Goal: Task Accomplishment & Management: Use online tool/utility

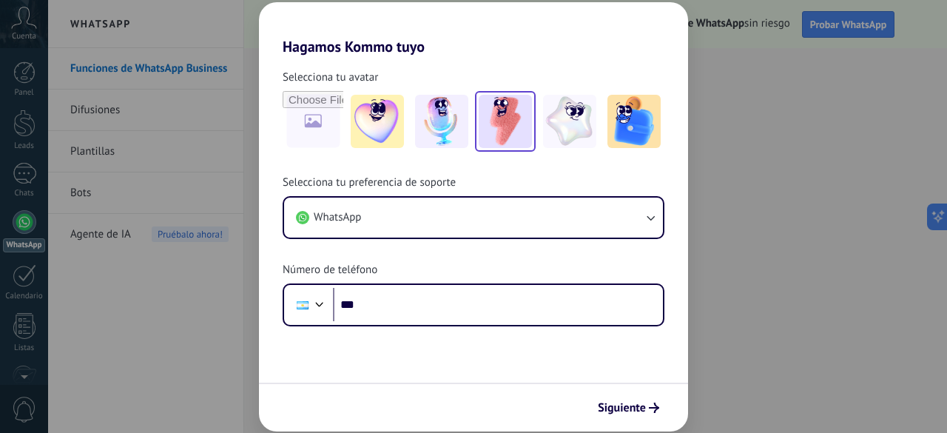
click at [507, 122] on img at bounding box center [505, 121] width 53 height 53
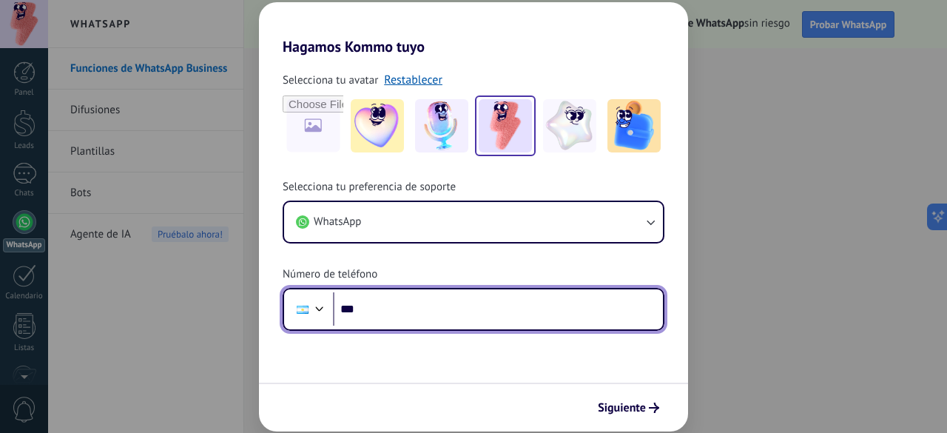
click at [448, 316] on input "***" at bounding box center [498, 309] width 330 height 34
type input "**********"
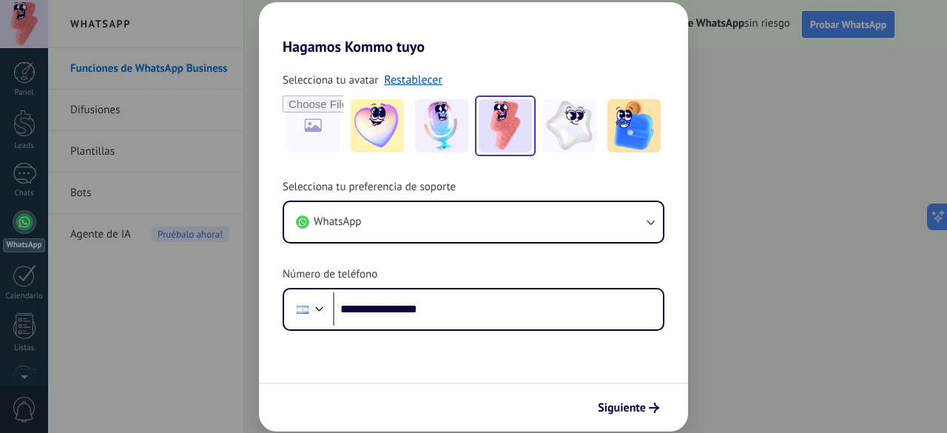
click at [844, 192] on div "**********" at bounding box center [473, 216] width 947 height 433
click at [626, 401] on button "Siguiente" at bounding box center [628, 407] width 75 height 25
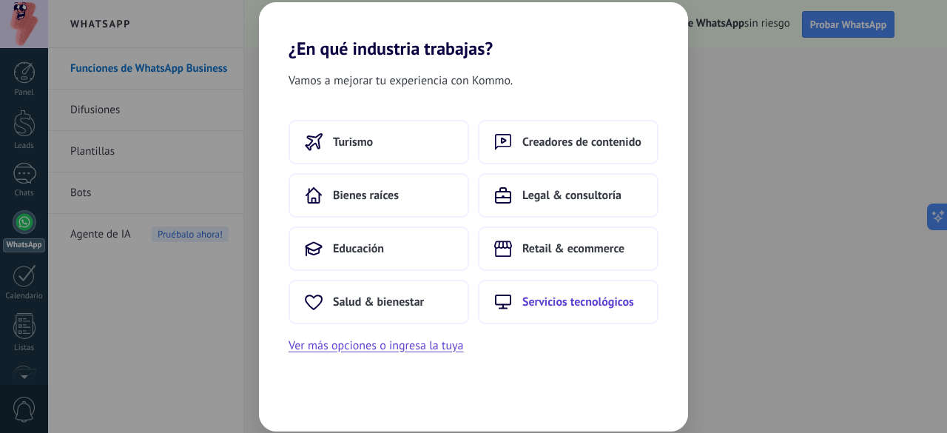
click at [576, 303] on span "Servicios tecnológicos" at bounding box center [579, 302] width 112 height 15
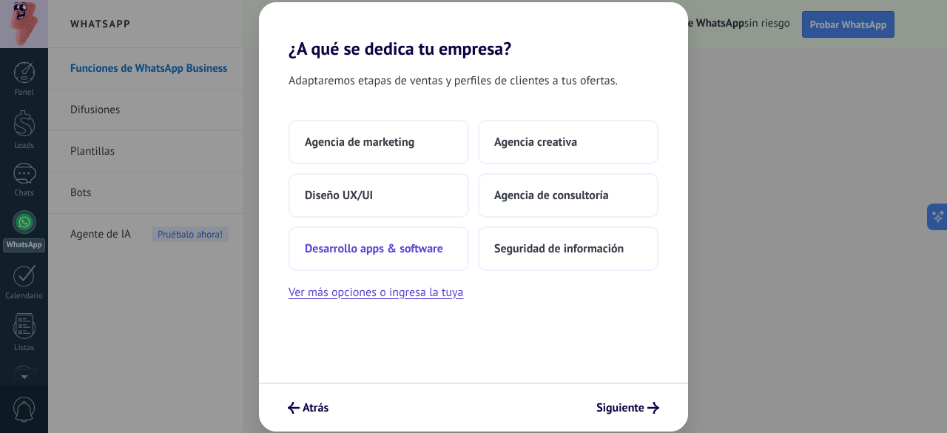
click at [417, 248] on span "Desarrollo apps & software" at bounding box center [374, 248] width 138 height 15
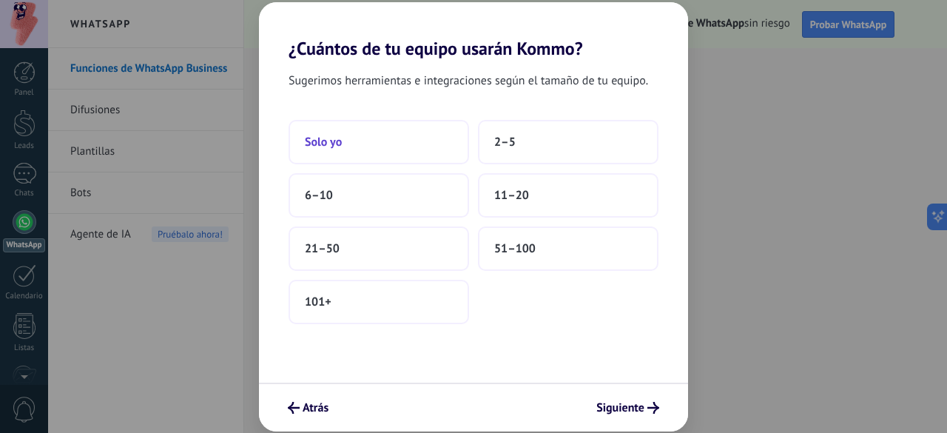
click at [407, 140] on button "Solo yo" at bounding box center [379, 142] width 181 height 44
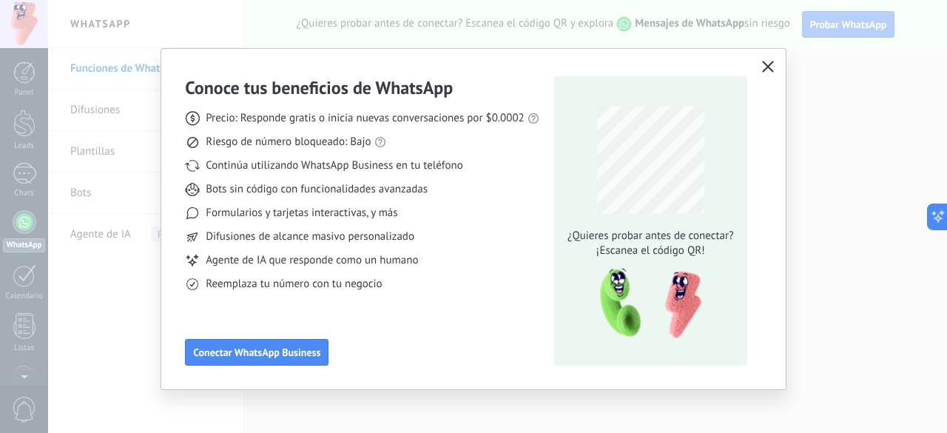
click at [762, 67] on icon "button" at bounding box center [768, 67] width 12 height 12
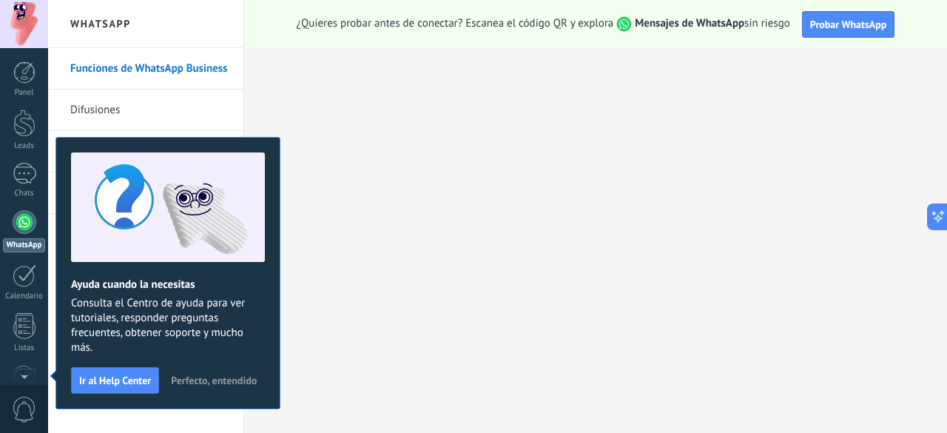
click at [207, 368] on div "Ayuda cuando la necesitas Consulta el Centro de ayuda para ver tutoriales, resp…" at bounding box center [168, 273] width 225 height 272
click at [212, 378] on span "Perfecto, entendido" at bounding box center [214, 380] width 86 height 10
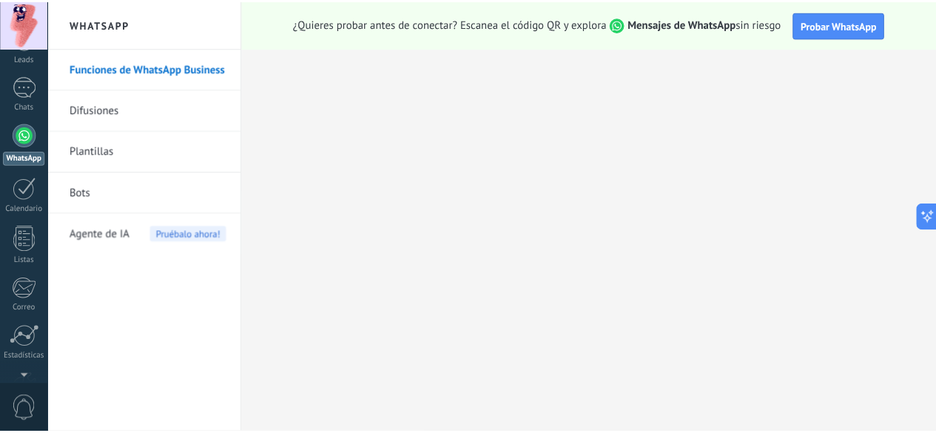
scroll to position [181, 0]
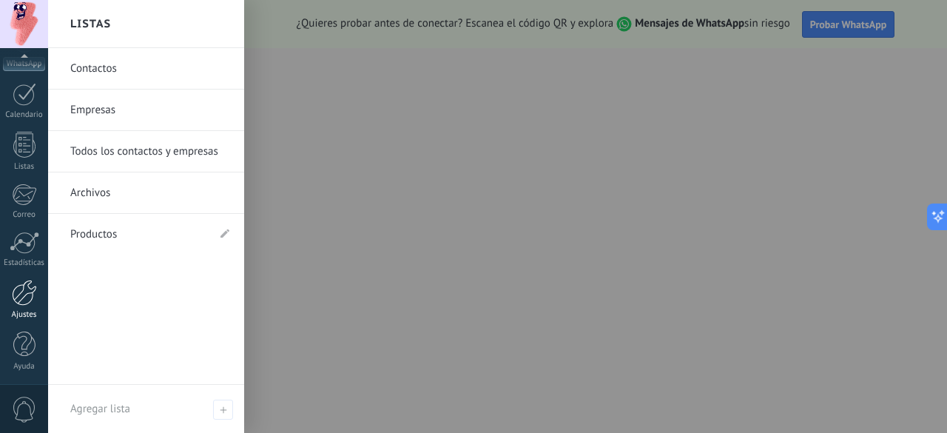
click at [33, 300] on div at bounding box center [24, 293] width 25 height 26
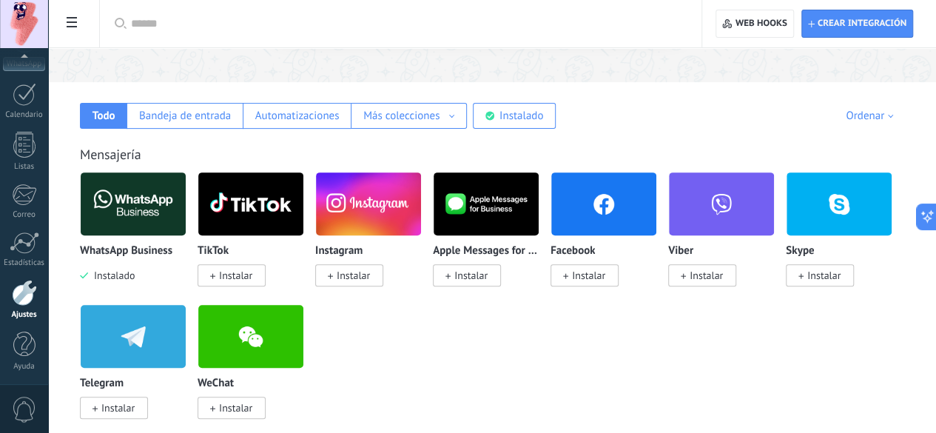
scroll to position [148, 0]
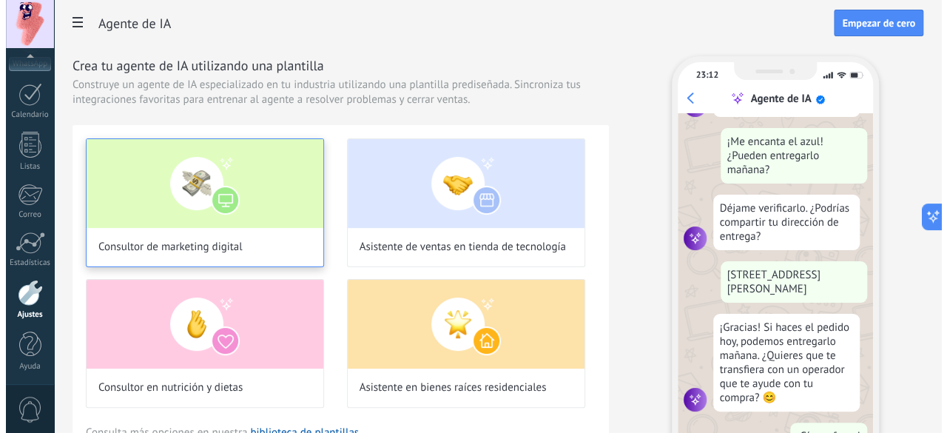
scroll to position [386, 0]
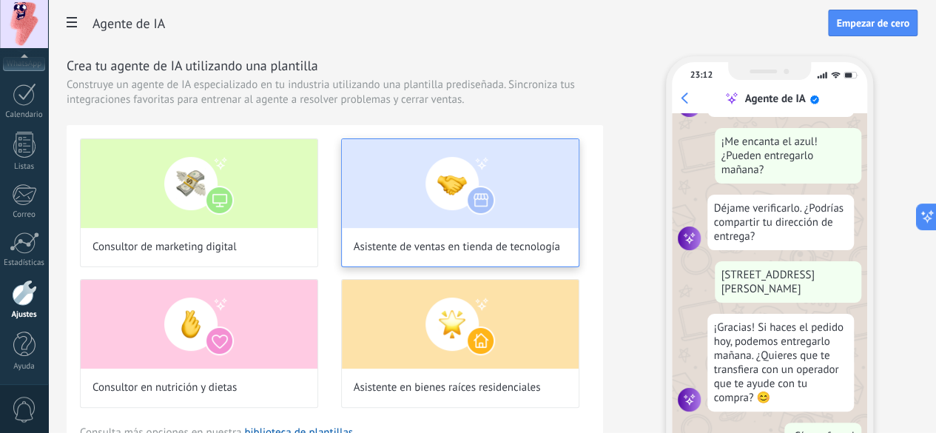
click at [580, 248] on div "Asistente de ventas en tienda de tecnología" at bounding box center [460, 202] width 238 height 129
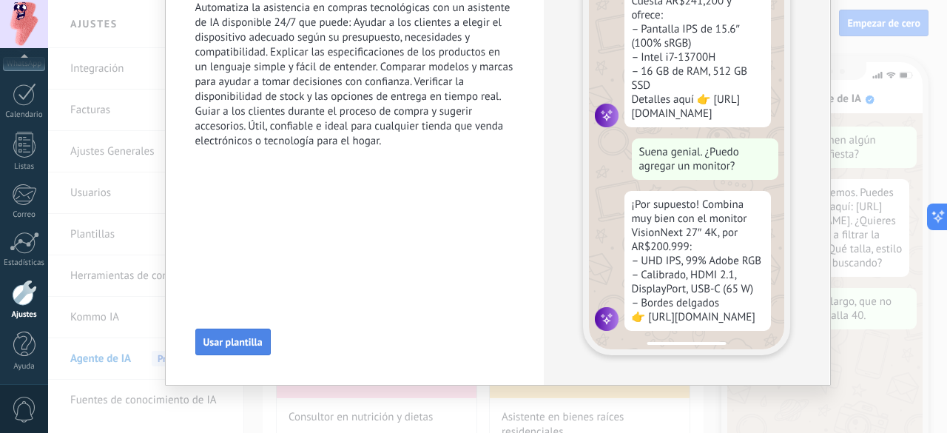
scroll to position [179, 0]
click at [251, 337] on span "Usar plantilla" at bounding box center [233, 342] width 59 height 10
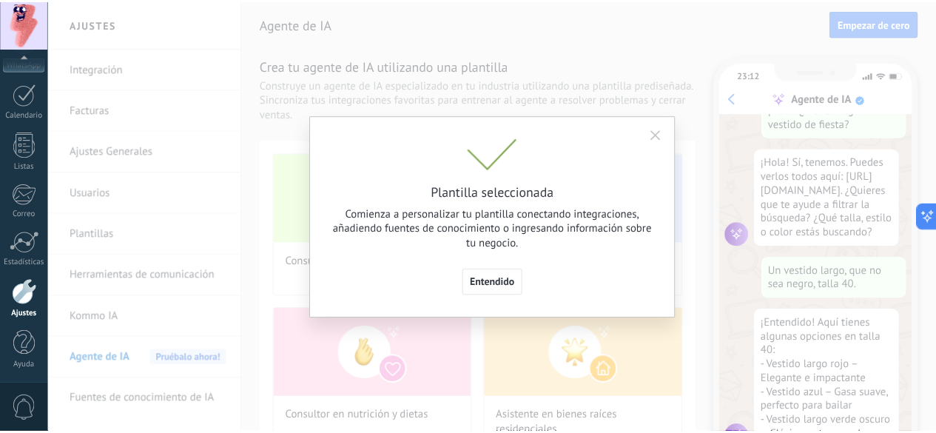
scroll to position [0, 0]
click at [489, 281] on span "Entendido" at bounding box center [498, 283] width 45 height 10
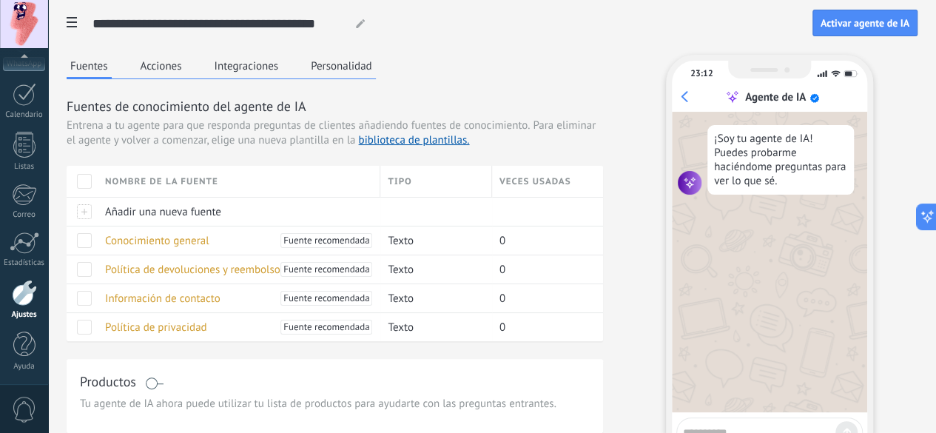
click at [186, 63] on button "Acciones" at bounding box center [161, 66] width 49 height 22
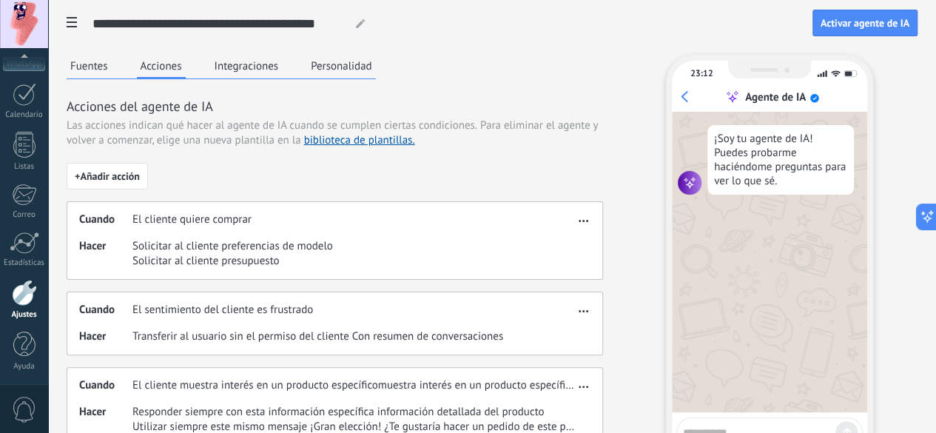
click at [376, 70] on button "Personalidad" at bounding box center [341, 66] width 69 height 22
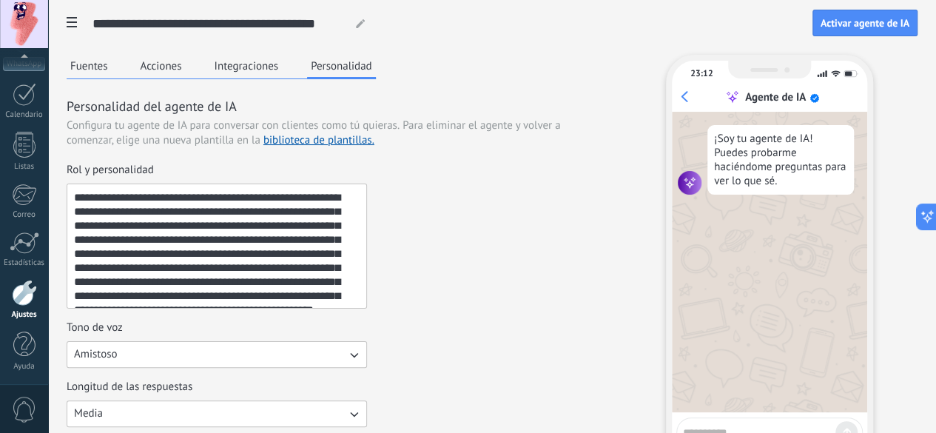
drag, startPoint x: 483, startPoint y: 201, endPoint x: 546, endPoint y: 230, distance: 70.2
click at [364, 198] on textarea "**********" at bounding box center [215, 246] width 297 height 124
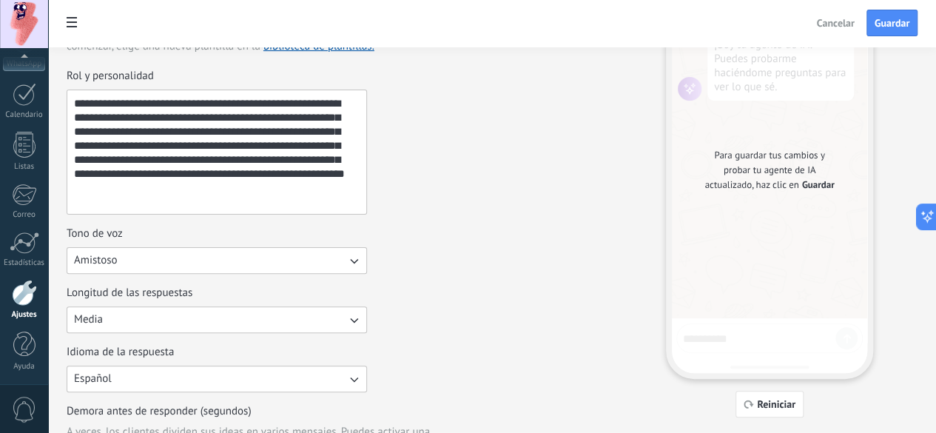
scroll to position [148, 0]
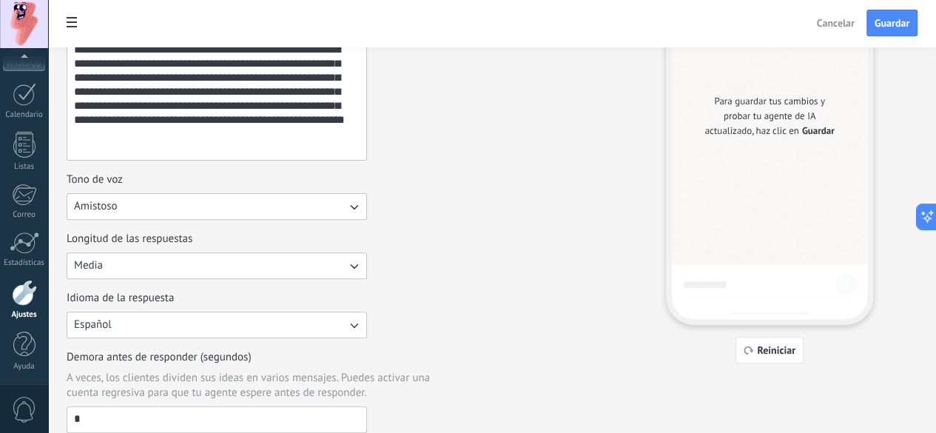
type textarea "**********"
click at [367, 205] on button "Amistoso" at bounding box center [217, 206] width 301 height 27
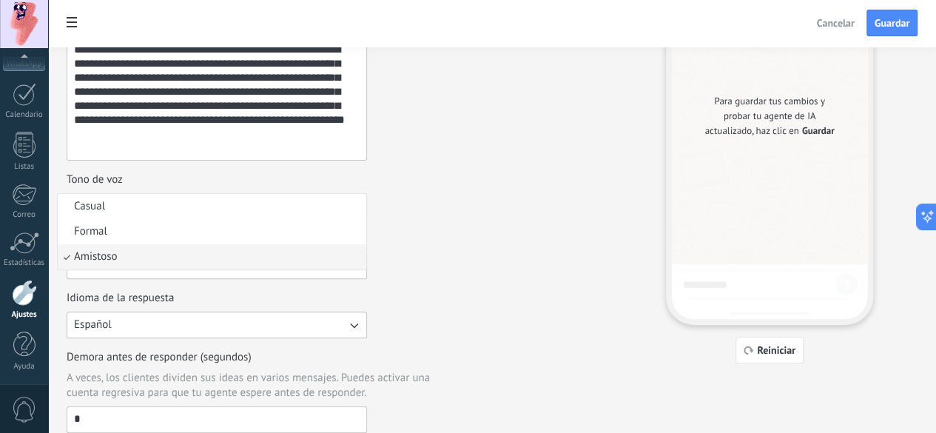
click at [366, 205] on li "Casual" at bounding box center [212, 206] width 309 height 25
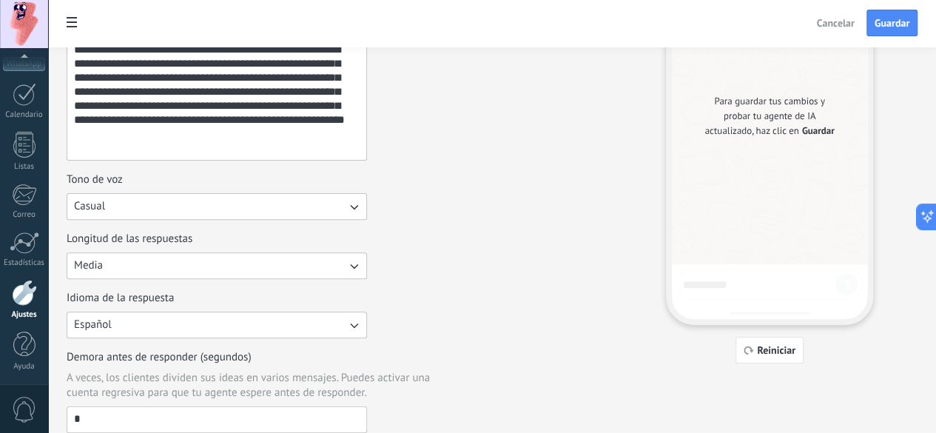
click at [367, 205] on button "Casual" at bounding box center [217, 206] width 301 height 27
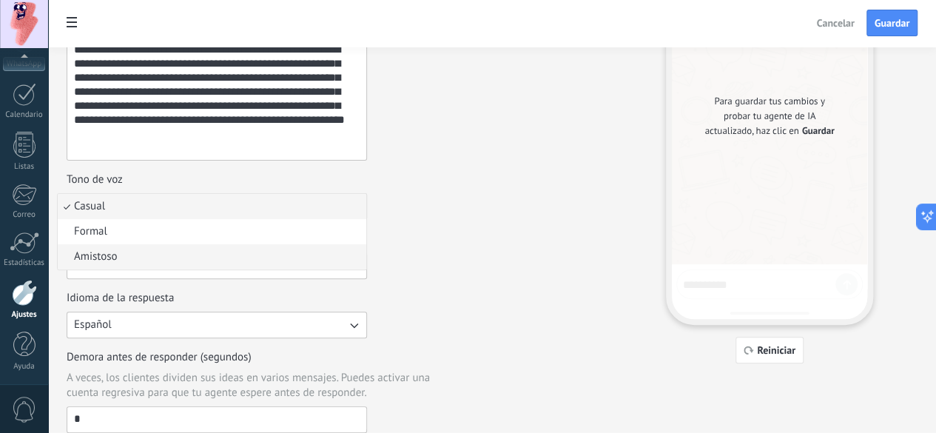
click at [360, 254] on li "Amistoso" at bounding box center [212, 256] width 309 height 25
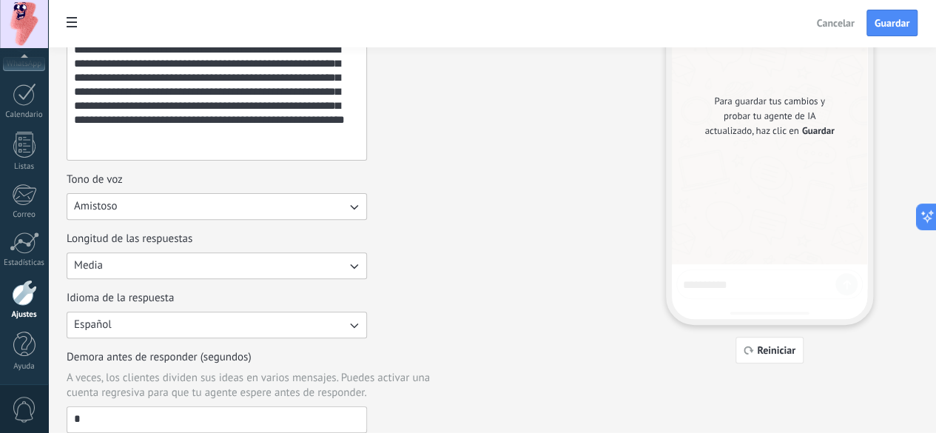
click at [358, 257] on button "Media" at bounding box center [217, 265] width 301 height 27
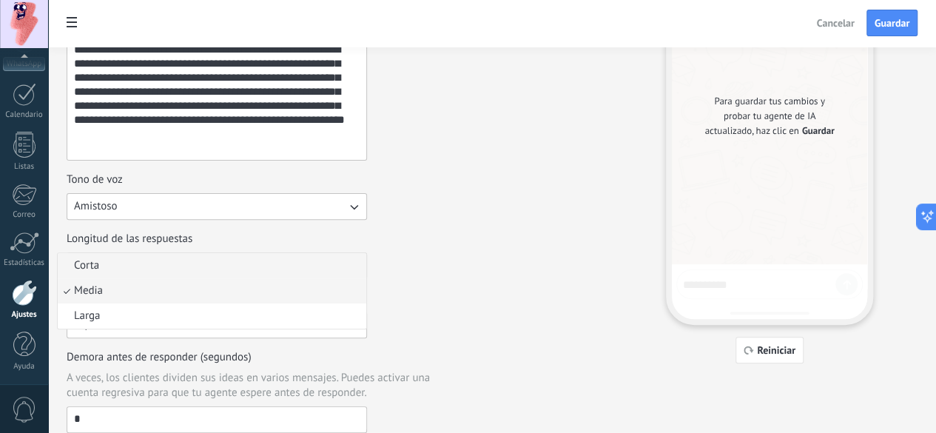
click at [340, 260] on li "Corta" at bounding box center [212, 265] width 309 height 25
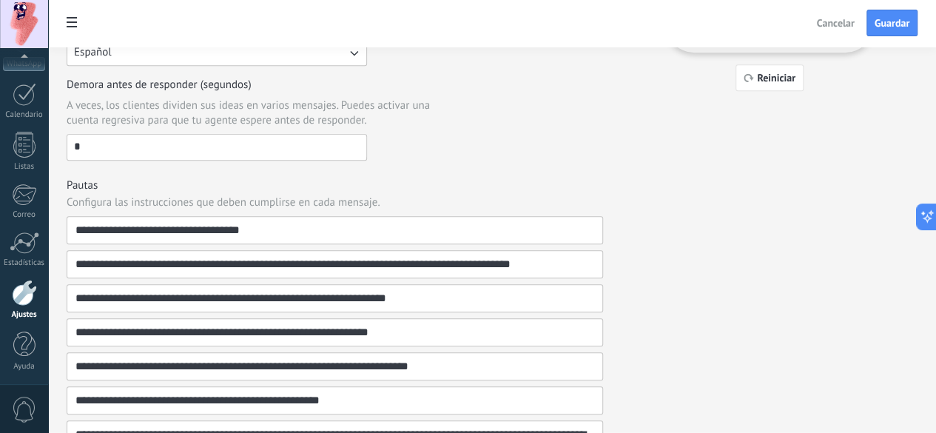
scroll to position [444, 0]
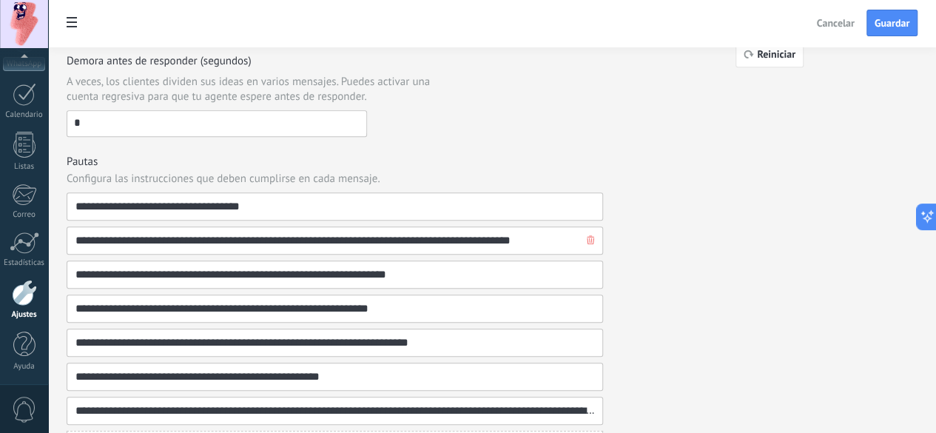
click at [594, 235] on icon "button" at bounding box center [590, 239] width 7 height 9
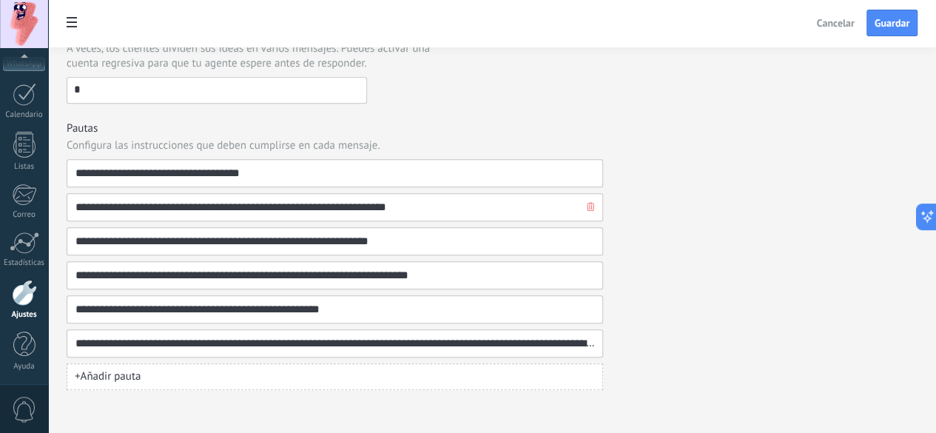
scroll to position [478, 0]
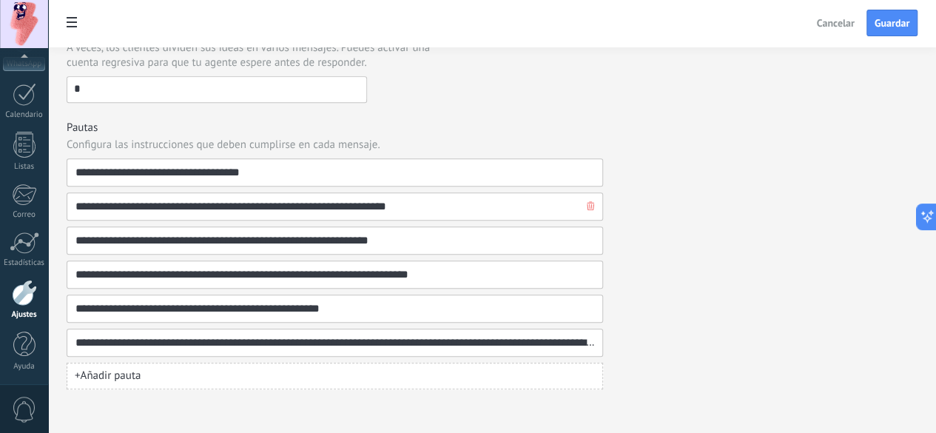
drag, startPoint x: 679, startPoint y: 237, endPoint x: 680, endPoint y: 247, distance: 10.4
click at [0, 0] on icon "button" at bounding box center [0, 0] width 0 height 0
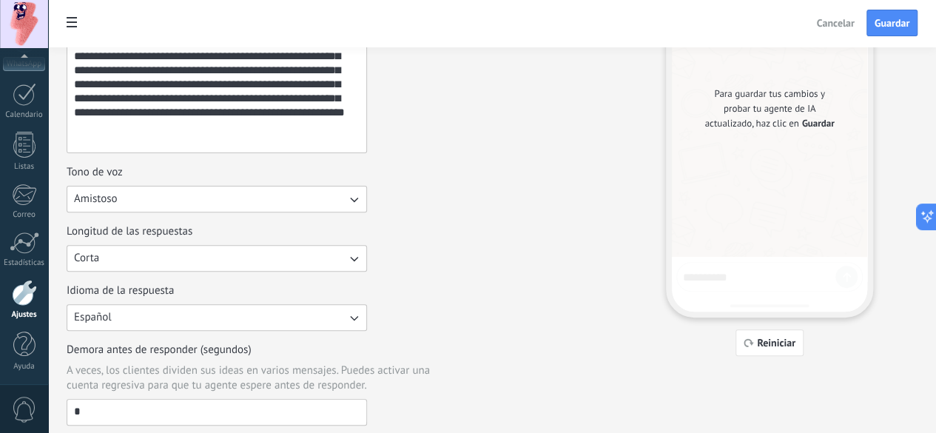
scroll to position [0, 0]
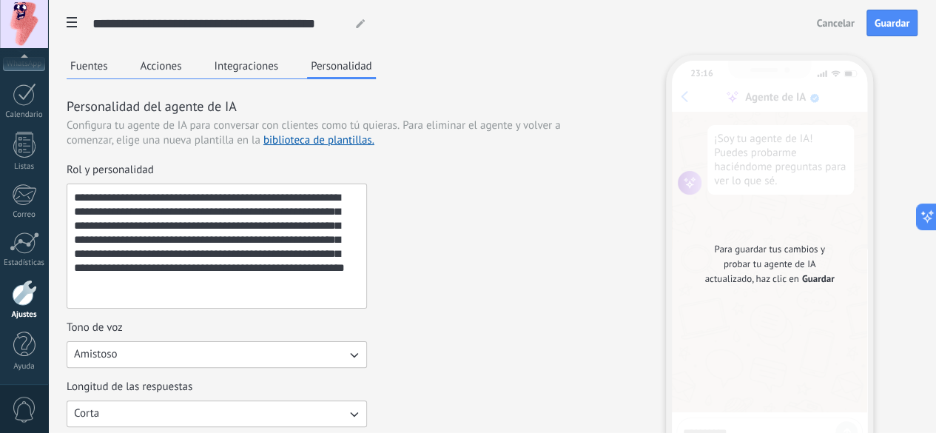
click at [283, 65] on button "Integraciones" at bounding box center [247, 66] width 72 height 22
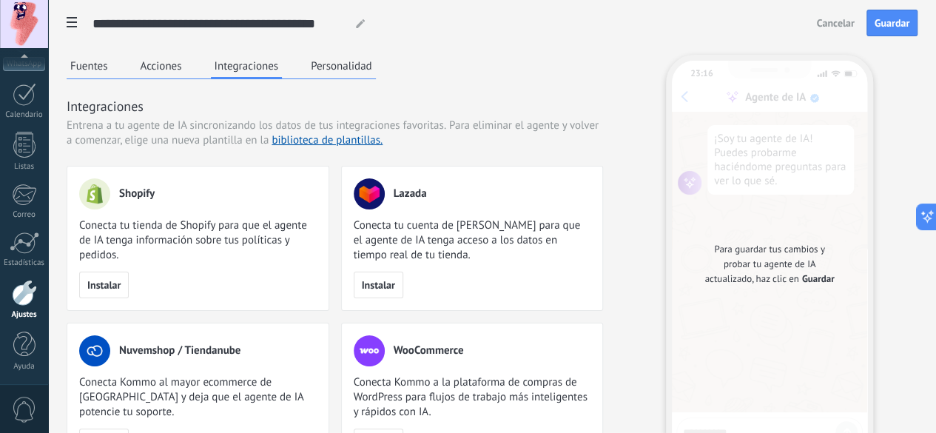
click at [186, 61] on button "Acciones" at bounding box center [161, 66] width 49 height 22
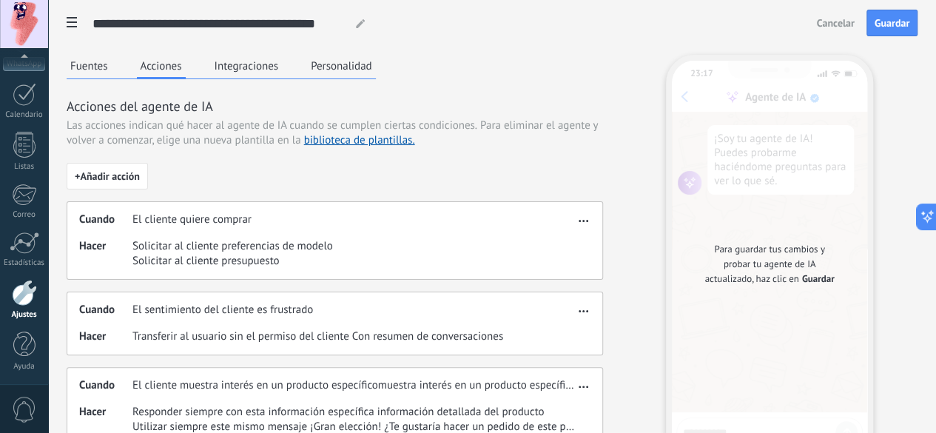
click at [112, 60] on button "Fuentes" at bounding box center [89, 66] width 45 height 22
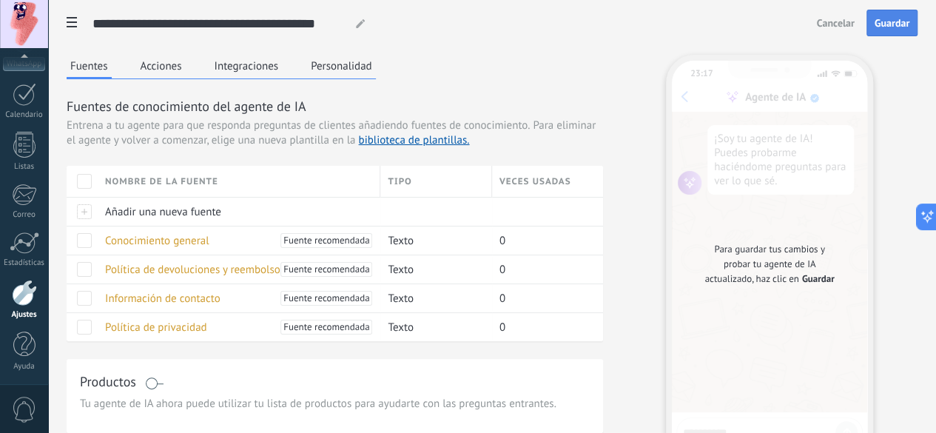
click at [915, 23] on button "Guardar" at bounding box center [892, 23] width 51 height 27
